Goal: Information Seeking & Learning: Learn about a topic

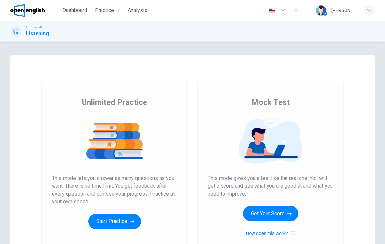
click at [272, 215] on button "Get Your Score" at bounding box center [270, 213] width 55 height 16
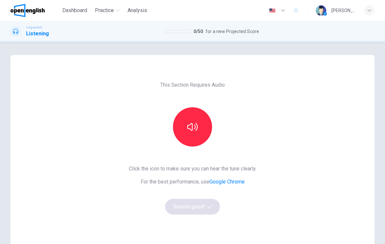
click at [196, 122] on icon "button" at bounding box center [192, 126] width 10 height 10
click at [199, 205] on button "Sounds good!" at bounding box center [192, 206] width 55 height 16
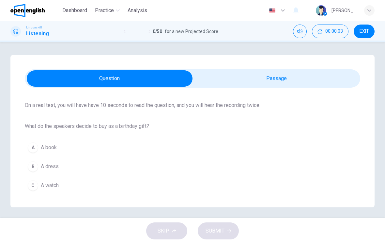
scroll to position [45, 0]
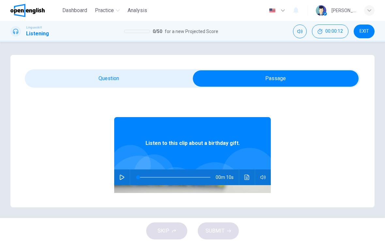
click at [126, 174] on button "button" at bounding box center [122, 177] width 10 height 16
type input "*"
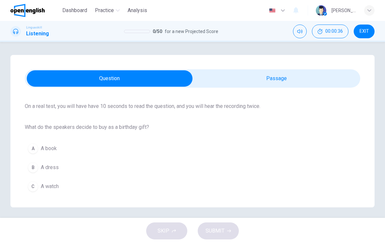
click at [46, 145] on span "A book" at bounding box center [49, 148] width 16 height 8
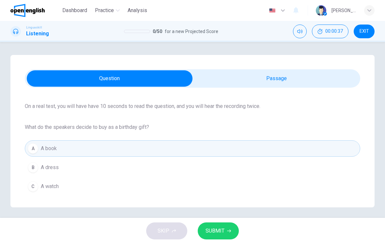
click at [220, 224] on button "SUBMIT" at bounding box center [218, 230] width 41 height 17
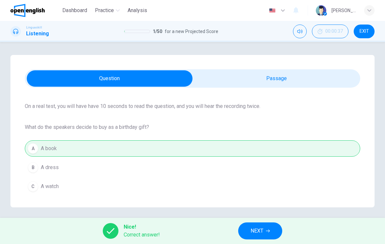
click at [255, 232] on span "NEXT" at bounding box center [257, 230] width 13 height 9
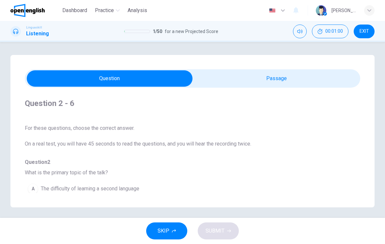
scroll to position [0, 0]
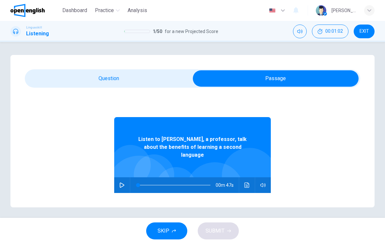
click at [123, 182] on icon "button" at bounding box center [122, 184] width 5 height 5
click at [124, 182] on icon "button" at bounding box center [121, 184] width 5 height 5
click at [123, 182] on icon "button" at bounding box center [121, 184] width 5 height 5
type input "*"
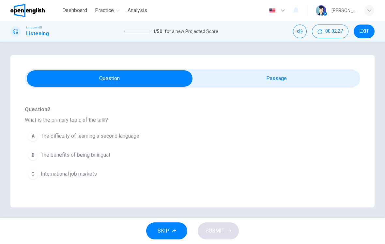
scroll to position [56, 0]
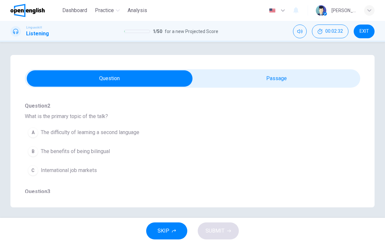
click at [174, 149] on button "B The benefits of being bilingual" at bounding box center [181, 151] width 312 height 16
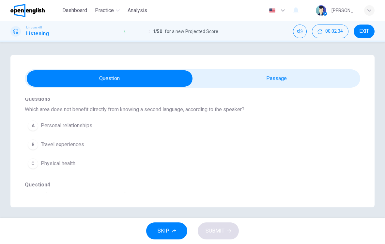
scroll to position [148, 0]
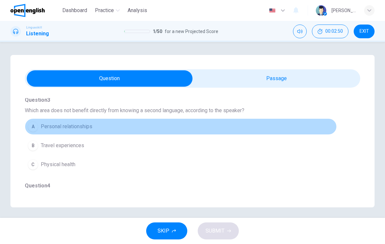
click at [156, 131] on button "A Personal relationships" at bounding box center [181, 126] width 312 height 16
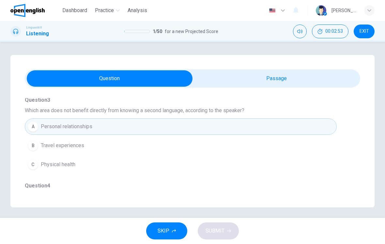
click at [151, 148] on button "B Travel experiences" at bounding box center [181, 145] width 312 height 16
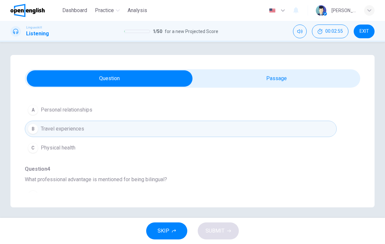
scroll to position [169, 0]
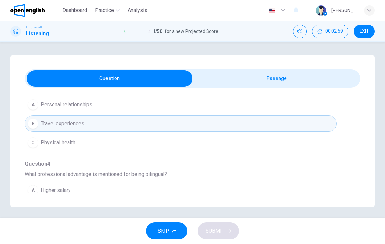
click at [153, 142] on button "C Physical health" at bounding box center [181, 142] width 312 height 16
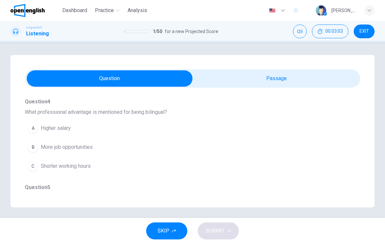
scroll to position [231, 0]
click at [117, 153] on button "B More job opportunities" at bounding box center [181, 147] width 312 height 16
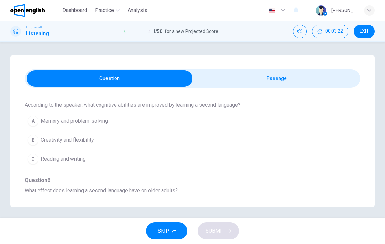
scroll to position [323, 0]
click at [171, 124] on button "A Memory and problem-solving" at bounding box center [181, 122] width 312 height 16
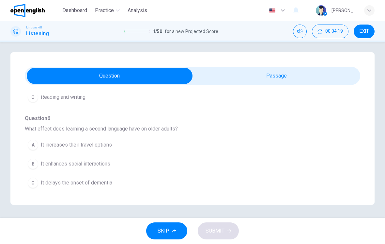
scroll to position [3, 0]
click at [141, 163] on button "B It enhances social interactions" at bounding box center [181, 163] width 312 height 16
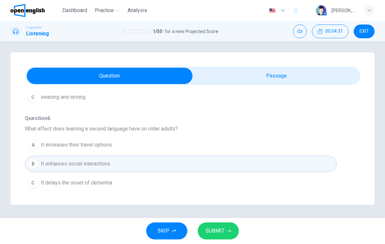
click at [163, 185] on button "C It delays the onset of dementia" at bounding box center [181, 182] width 312 height 16
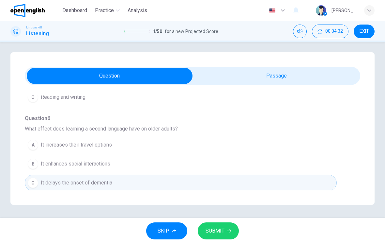
click at [218, 232] on span "SUBMIT" at bounding box center [215, 230] width 19 height 9
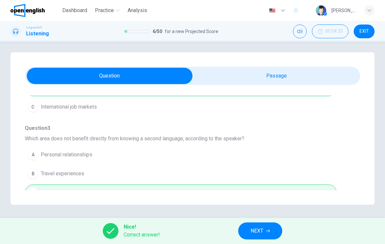
scroll to position [0, 0]
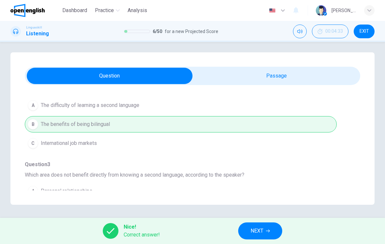
click at [261, 230] on span "NEXT" at bounding box center [257, 230] width 13 height 9
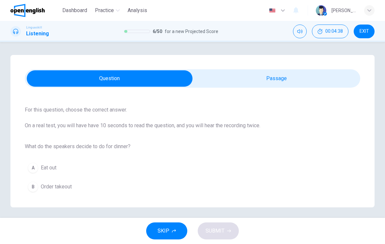
scroll to position [28, 0]
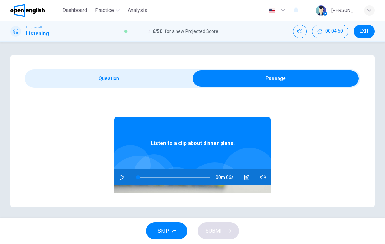
click at [125, 179] on button "button" at bounding box center [122, 177] width 10 height 16
type input "*"
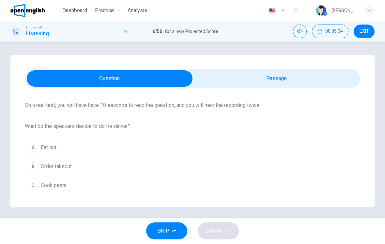
scroll to position [46, 0]
click at [83, 186] on button "C Cook pasta" at bounding box center [193, 185] width 336 height 16
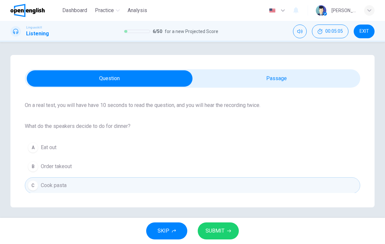
click at [220, 237] on button "SUBMIT" at bounding box center [218, 230] width 41 height 17
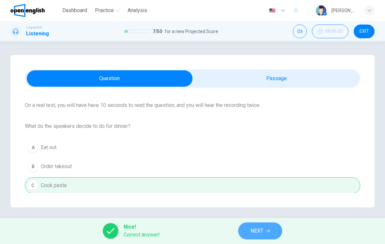
click at [243, 233] on button "NEXT" at bounding box center [260, 230] width 44 height 17
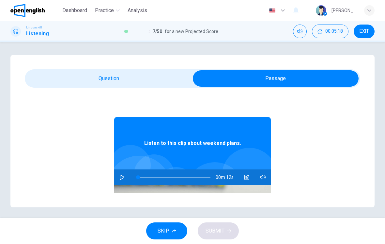
click at [125, 179] on button "button" at bounding box center [122, 177] width 10 height 16
type input "*"
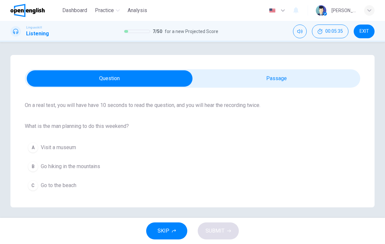
click at [107, 163] on button "B Go hiking in the mountains" at bounding box center [193, 166] width 336 height 16
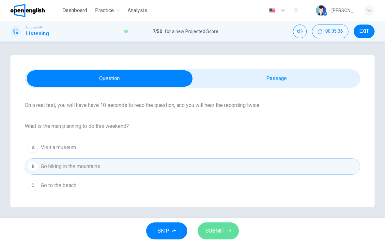
click at [225, 232] on button "SUBMIT" at bounding box center [218, 230] width 41 height 17
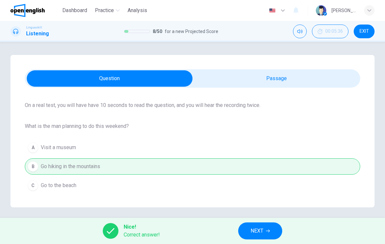
click at [254, 229] on span "NEXT" at bounding box center [257, 230] width 13 height 9
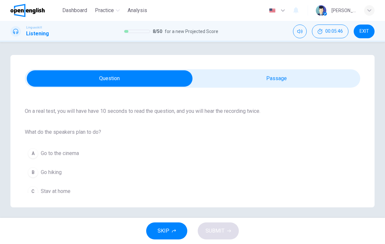
scroll to position [43, 0]
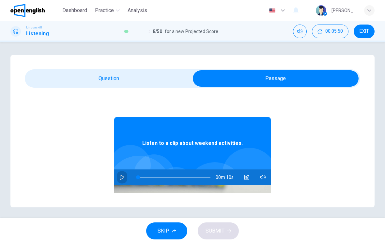
click at [123, 177] on icon "button" at bounding box center [121, 176] width 5 height 5
type input "*"
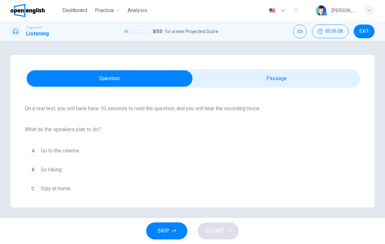
click at [121, 173] on button "B Go hiking" at bounding box center [193, 169] width 336 height 16
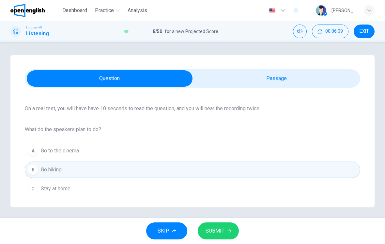
click at [218, 231] on span "SUBMIT" at bounding box center [215, 230] width 19 height 9
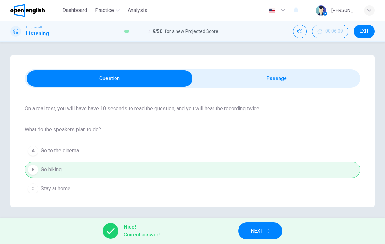
click at [260, 228] on span "NEXT" at bounding box center [257, 230] width 13 height 9
